Goal: Information Seeking & Learning: Learn about a topic

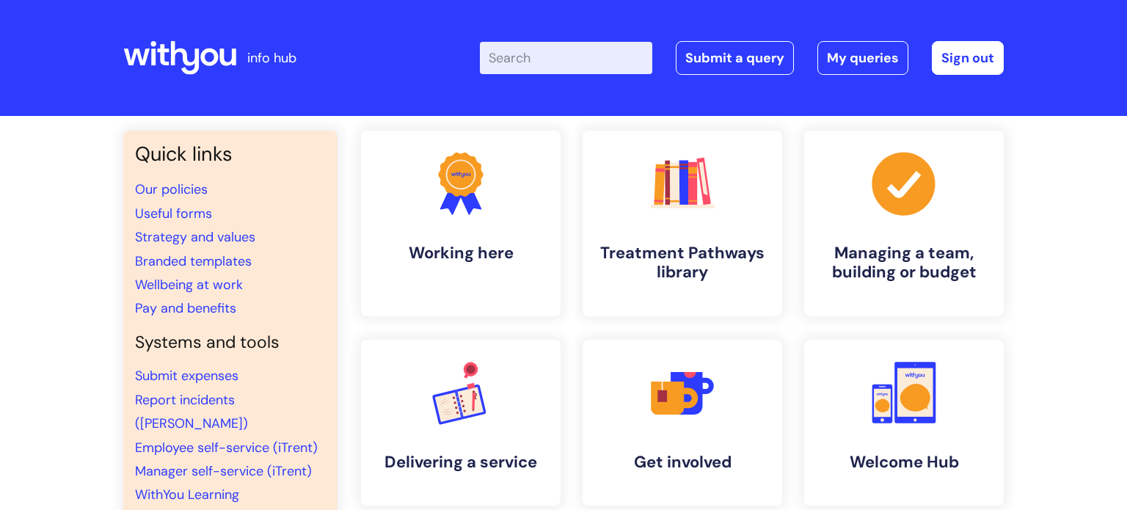
click at [577, 59] on input "Enter your search term here..." at bounding box center [566, 58] width 172 height 32
type input "my jour"
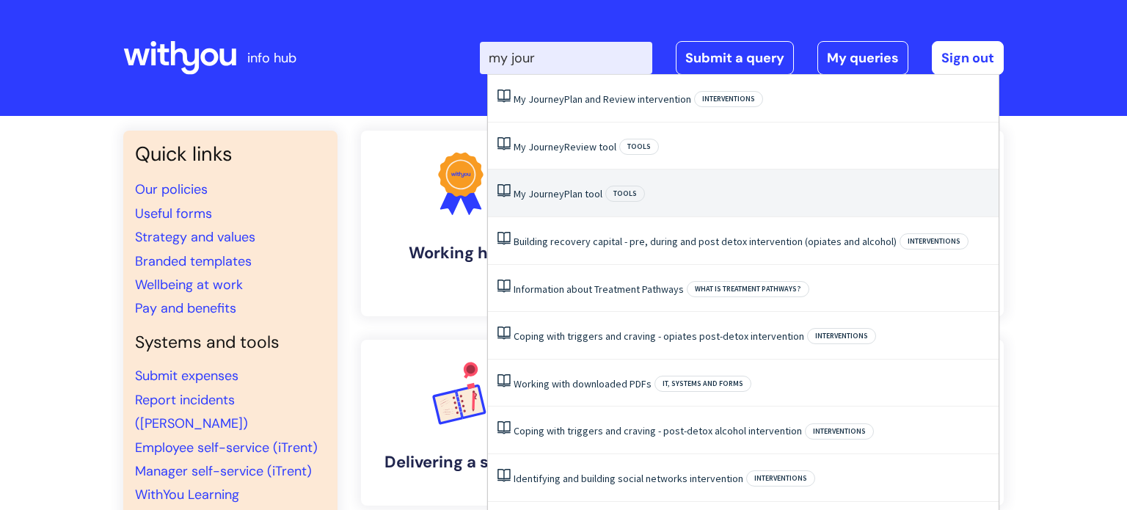
click at [560, 198] on span "Journey" at bounding box center [546, 193] width 36 height 13
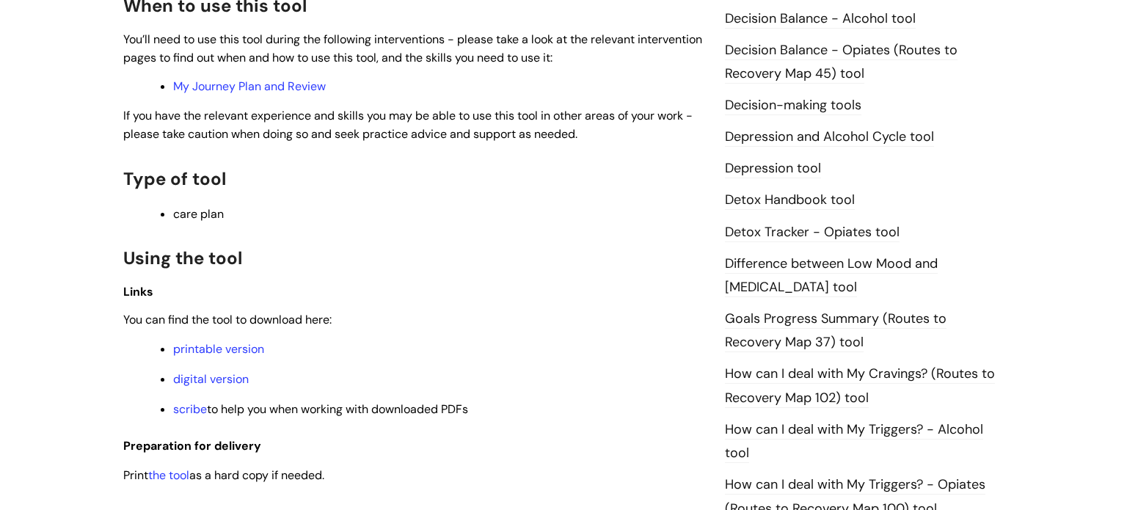
scroll to position [756, 0]
click at [232, 382] on link "digital version" at bounding box center [211, 377] width 76 height 15
